Goal: Task Accomplishment & Management: Use online tool/utility

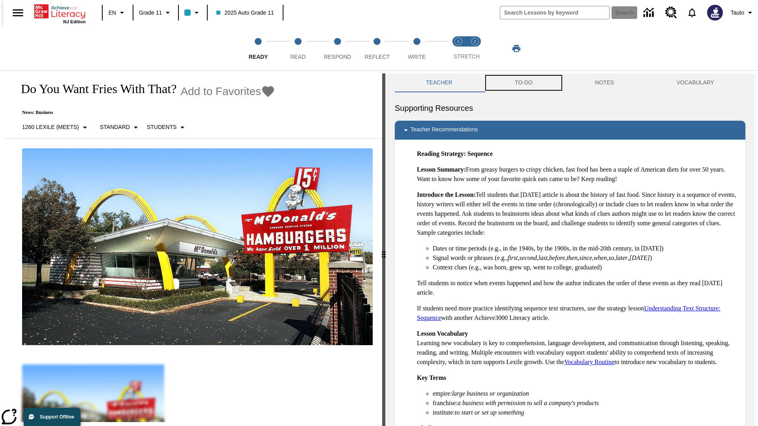
click at [523, 83] on button "TO-DO" at bounding box center [524, 82] width 80 height 19
